Goal: Task Accomplishment & Management: Manage account settings

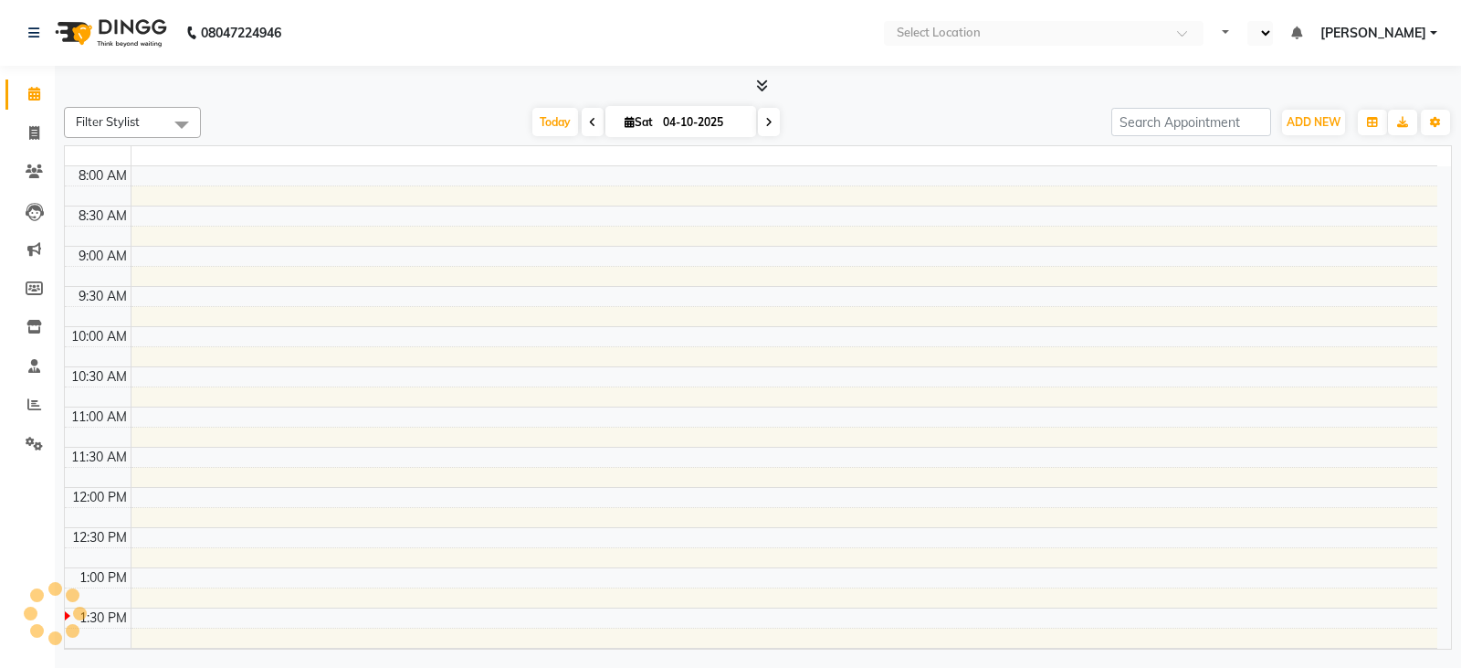
select select "en"
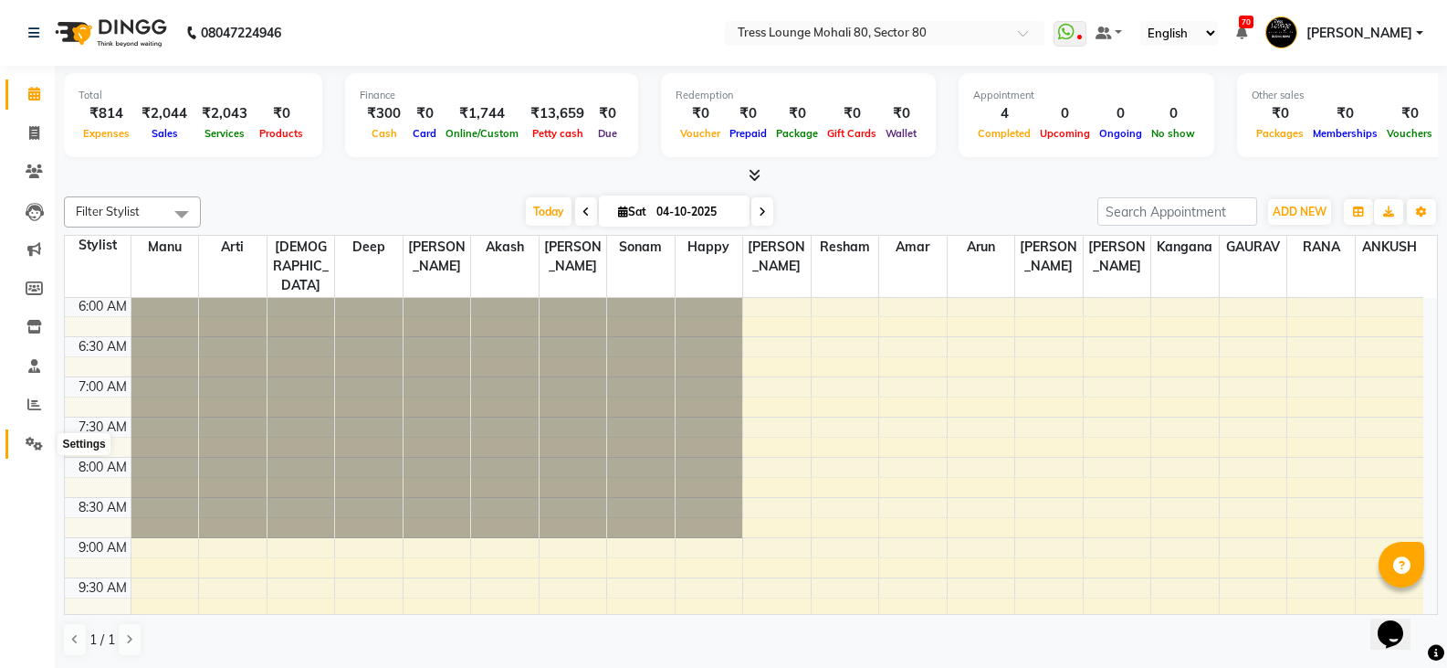
click at [34, 444] on icon at bounding box center [34, 444] width 17 height 14
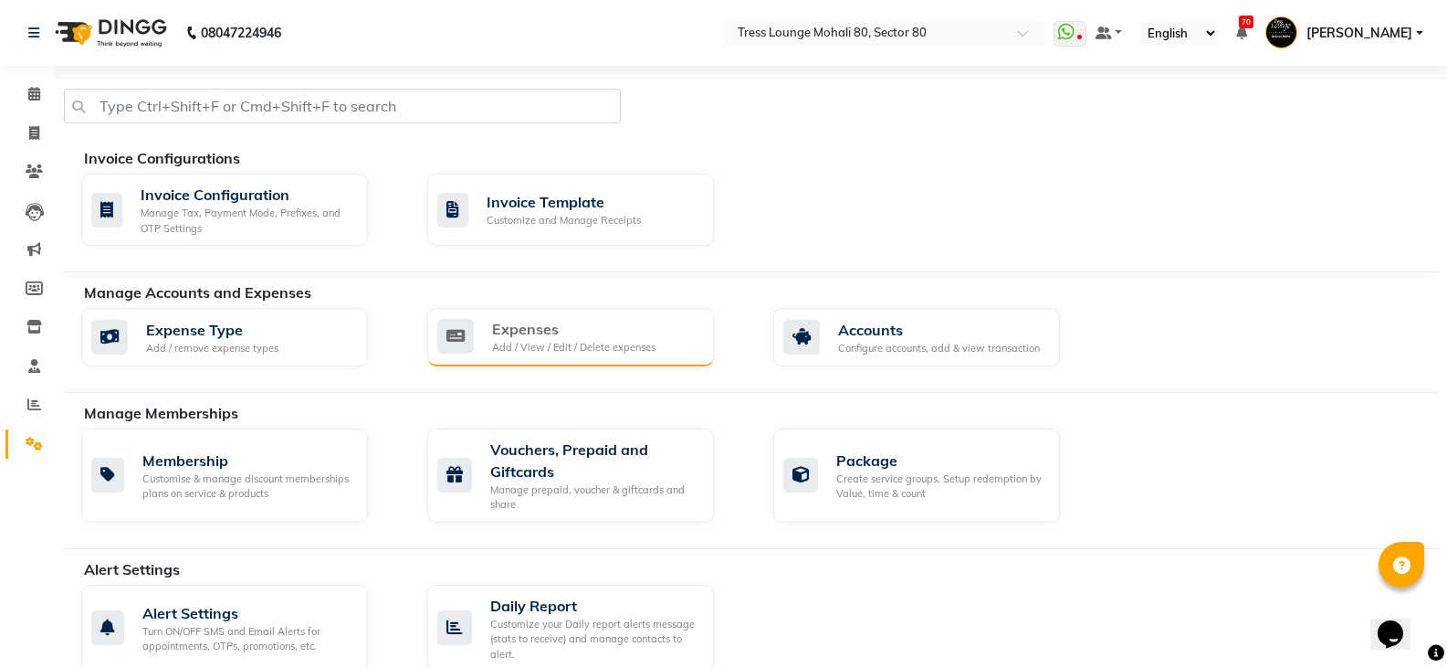
click at [560, 311] on div "Expenses Add / View / Edit / Delete expenses" at bounding box center [570, 337] width 287 height 58
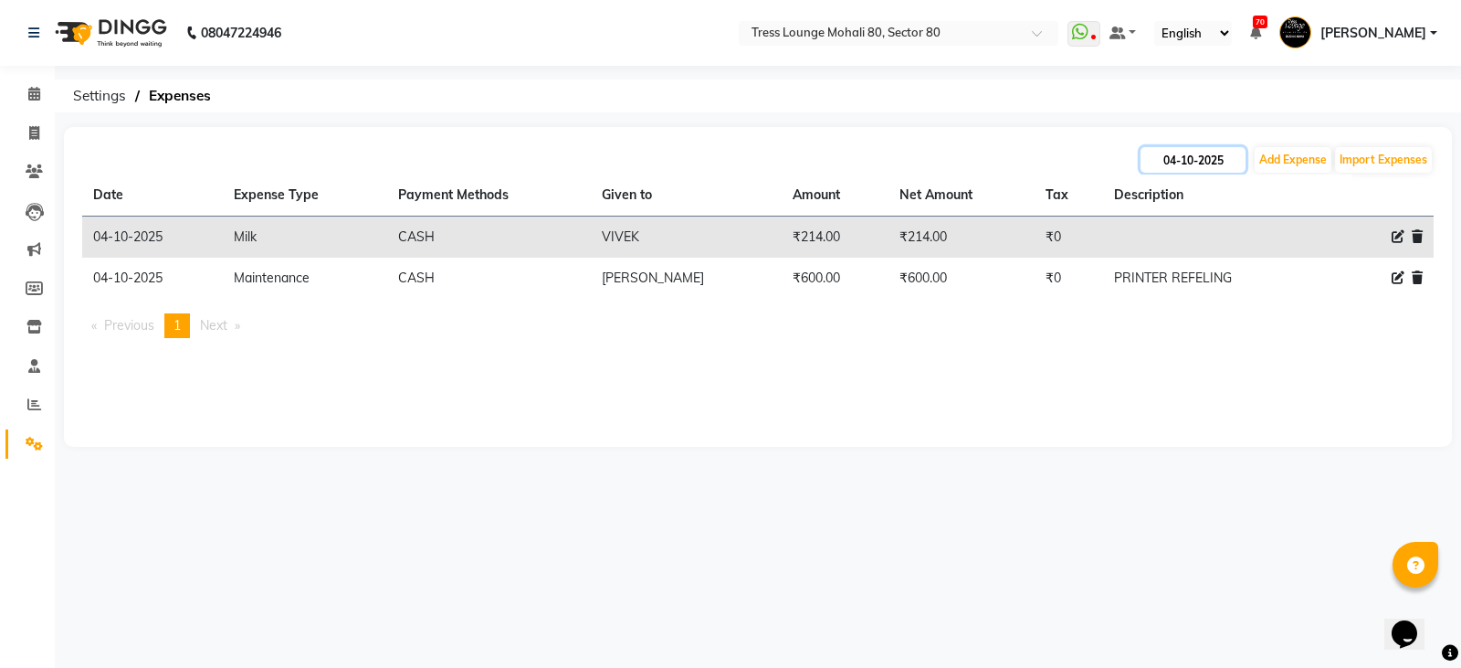
click at [1195, 163] on input "04-10-2025" at bounding box center [1193, 160] width 105 height 26
select select "10"
select select "2025"
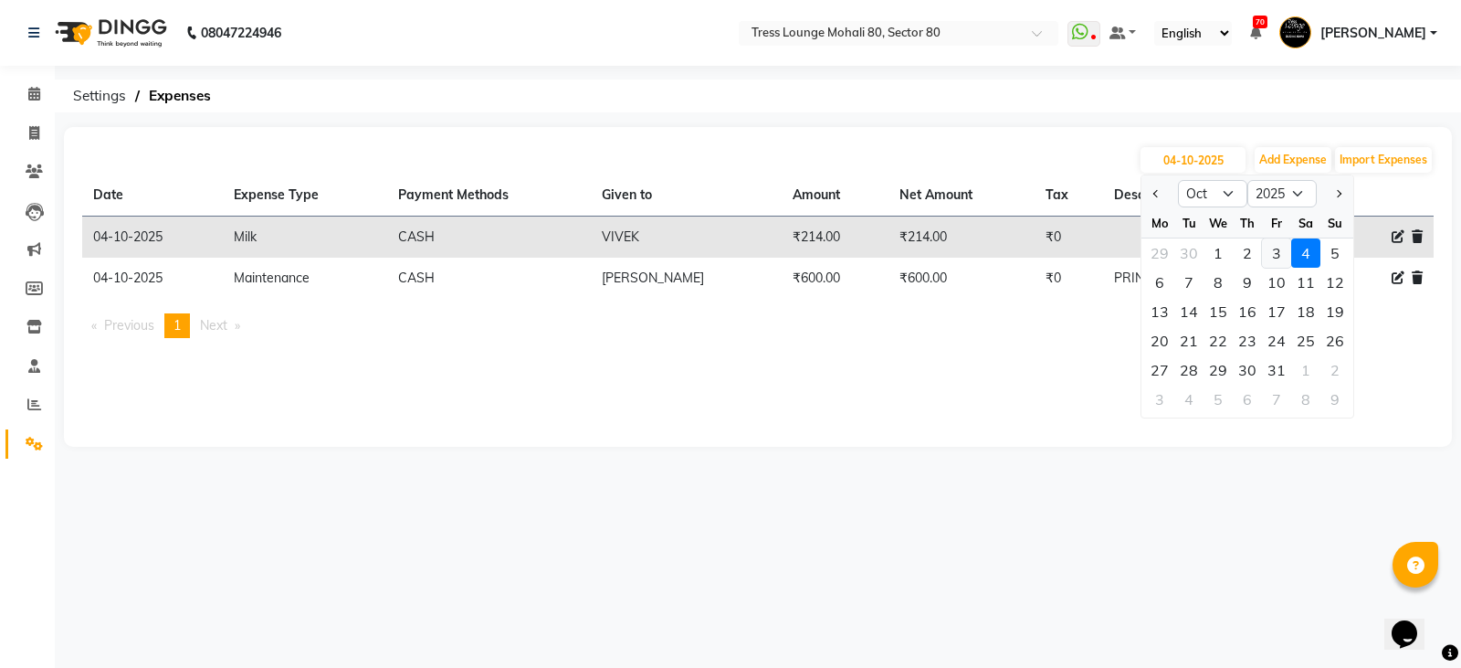
click at [1288, 252] on div "3" at bounding box center [1276, 252] width 29 height 29
type input "03-10-2025"
